Goal: Entertainment & Leisure: Consume media (video, audio)

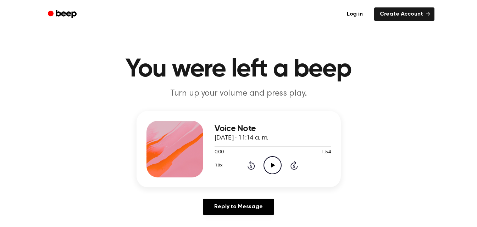
click at [270, 167] on icon "Play Audio" at bounding box center [272, 165] width 18 height 18
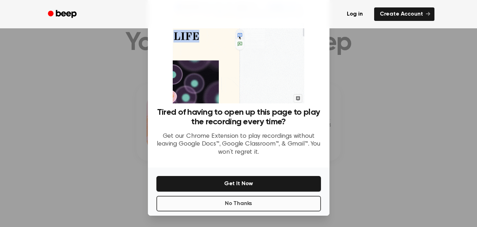
scroll to position [71, 0]
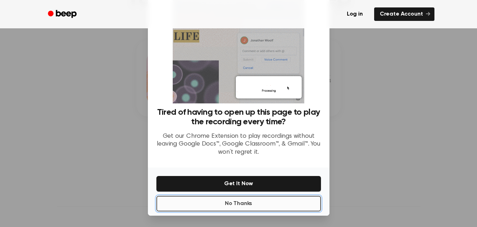
click at [247, 204] on button "No Thanks" at bounding box center [238, 204] width 164 height 16
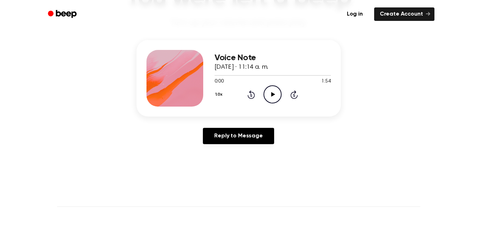
click at [273, 95] on icon at bounding box center [273, 94] width 4 height 5
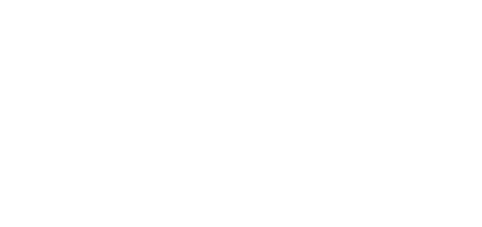
scroll to position [0, 0]
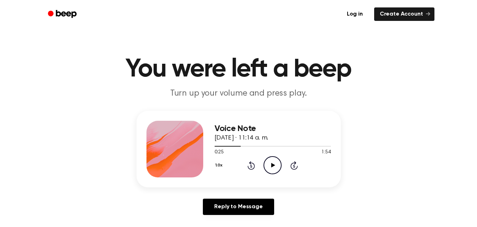
click at [273, 164] on icon "Play Audio" at bounding box center [272, 165] width 18 height 18
click at [252, 166] on icon "Rewind 5 seconds" at bounding box center [251, 165] width 8 height 9
click at [252, 165] on icon "Rewind 5 seconds" at bounding box center [251, 165] width 8 height 9
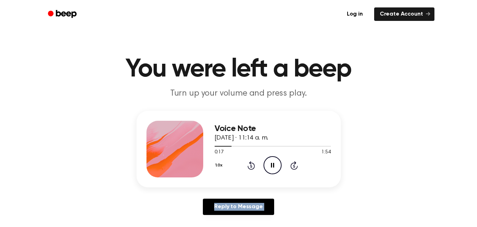
click at [252, 165] on icon "Rewind 5 seconds" at bounding box center [251, 165] width 8 height 9
click at [272, 165] on icon "Pause Audio" at bounding box center [272, 165] width 18 height 18
click at [272, 167] on icon at bounding box center [273, 165] width 4 height 5
click at [272, 166] on icon at bounding box center [272, 165] width 3 height 5
